Goal: Transaction & Acquisition: Purchase product/service

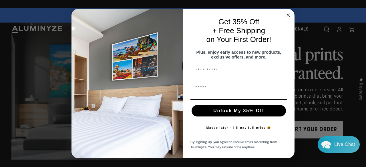
type input "*"
type input "*****"
type input "**********"
click at [227, 115] on button "Unlock My 35% Off" at bounding box center [239, 110] width 94 height 11
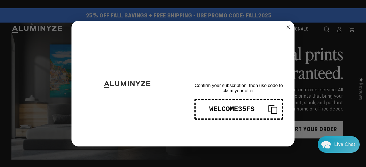
click at [272, 110] on icon "Copy coupon code" at bounding box center [271, 109] width 14 height 9
click at [289, 29] on circle "Close dialog" at bounding box center [288, 27] width 7 height 7
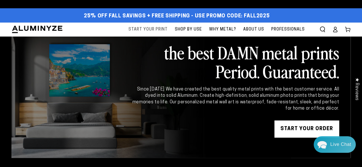
click at [160, 31] on span "Start Your Print" at bounding box center [148, 29] width 39 height 7
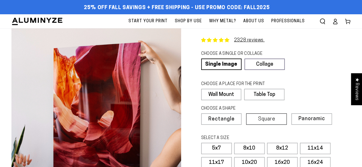
click at [266, 118] on span "Square" at bounding box center [266, 119] width 17 height 5
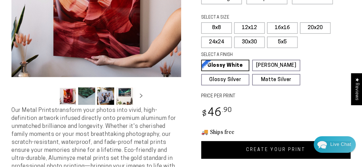
scroll to position [118, 0]
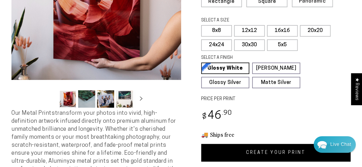
click at [269, 148] on link "CREATE YOUR PRINT" at bounding box center [276, 153] width 150 height 18
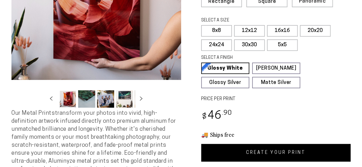
scroll to position [118, 0]
click at [210, 28] on label "8x8" at bounding box center [216, 30] width 31 height 11
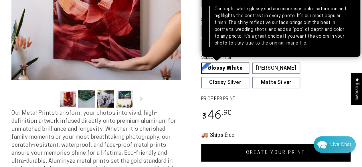
click at [241, 65] on link "Glossy White Glossy White Our bright white glossy surface increases color satur…" at bounding box center [225, 68] width 48 height 11
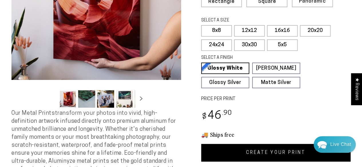
click at [268, 152] on link "CREATE YOUR PRINT" at bounding box center [276, 153] width 150 height 18
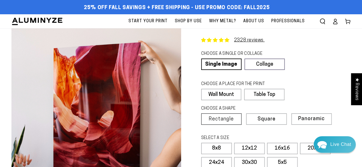
click at [223, 121] on span "Rectangle" at bounding box center [221, 119] width 25 height 5
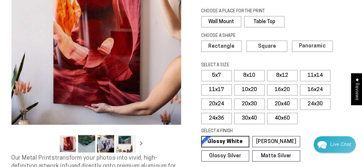
scroll to position [87, 0]
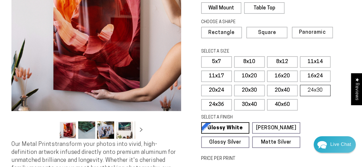
click at [322, 88] on label "24x30" at bounding box center [315, 90] width 31 height 11
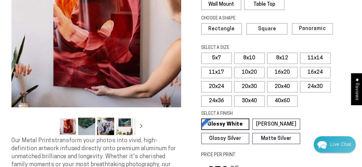
scroll to position [99, 0]
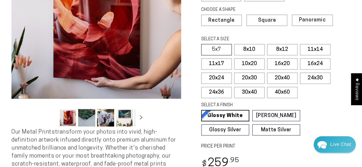
click at [219, 47] on label "5x7" at bounding box center [216, 49] width 31 height 11
click at [321, 76] on label "24x30" at bounding box center [315, 78] width 31 height 11
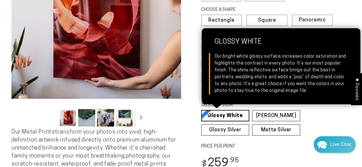
click at [229, 113] on link "Glossy White Glossy White Our bright white glossy surface increases color satur…" at bounding box center [225, 115] width 48 height 11
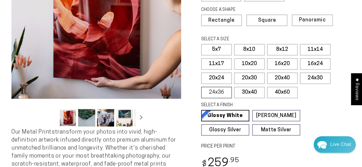
click at [210, 93] on label "24x36" at bounding box center [216, 92] width 31 height 11
click at [316, 76] on label "24x30" at bounding box center [315, 78] width 31 height 11
